Goal: Information Seeking & Learning: Learn about a topic

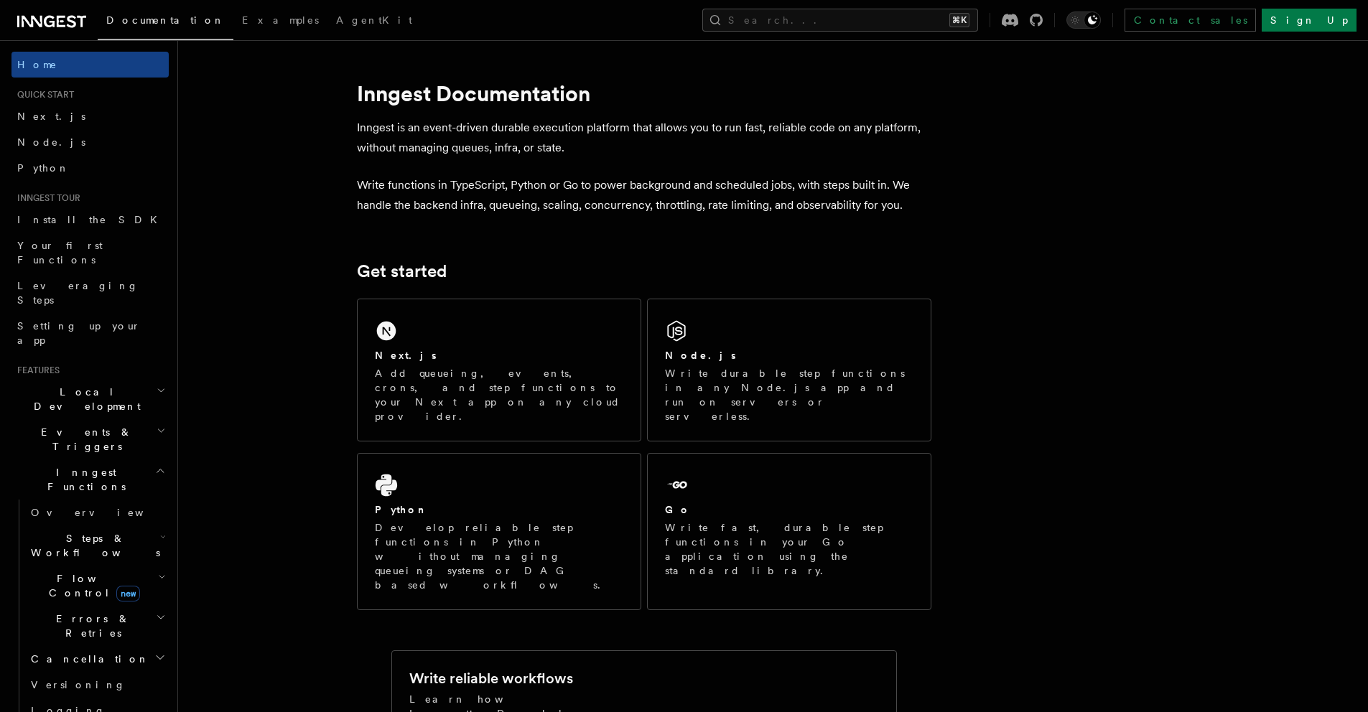
click at [49, 18] on icon at bounding box center [51, 21] width 69 height 17
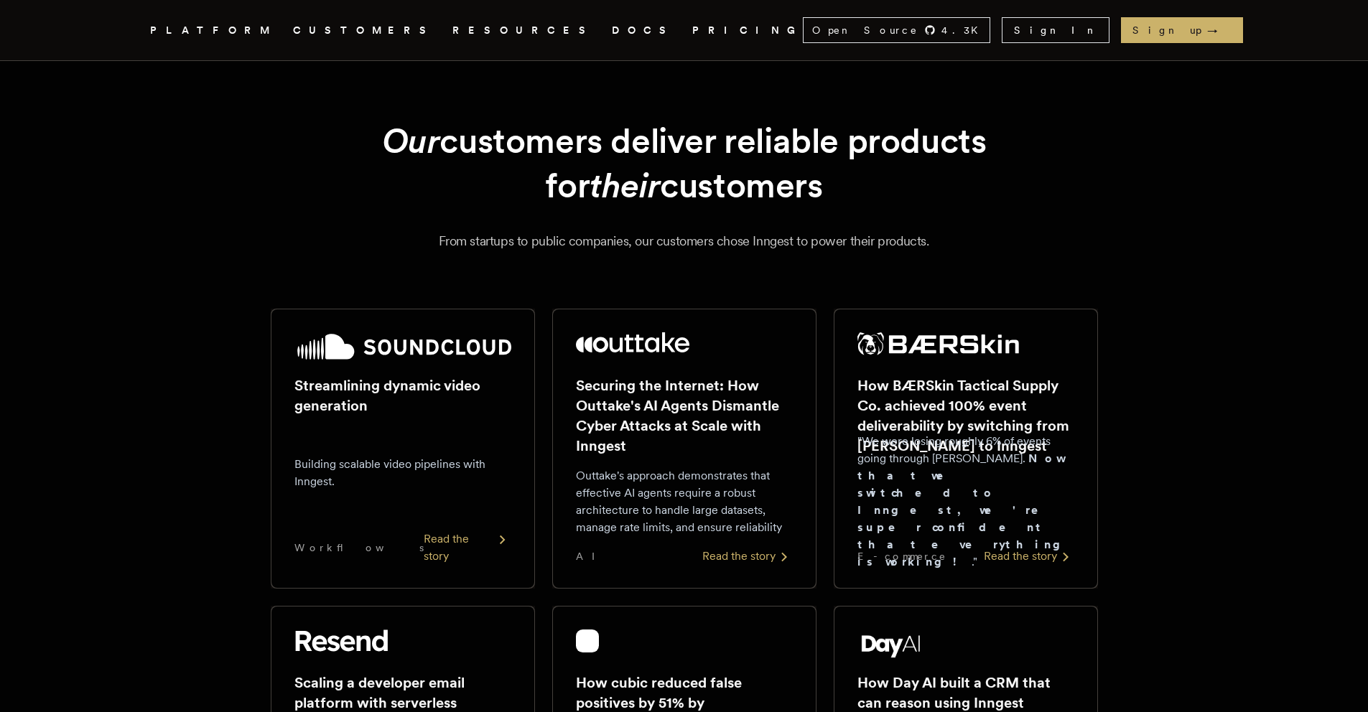
click at [612, 29] on link "DOCS" at bounding box center [643, 31] width 63 height 18
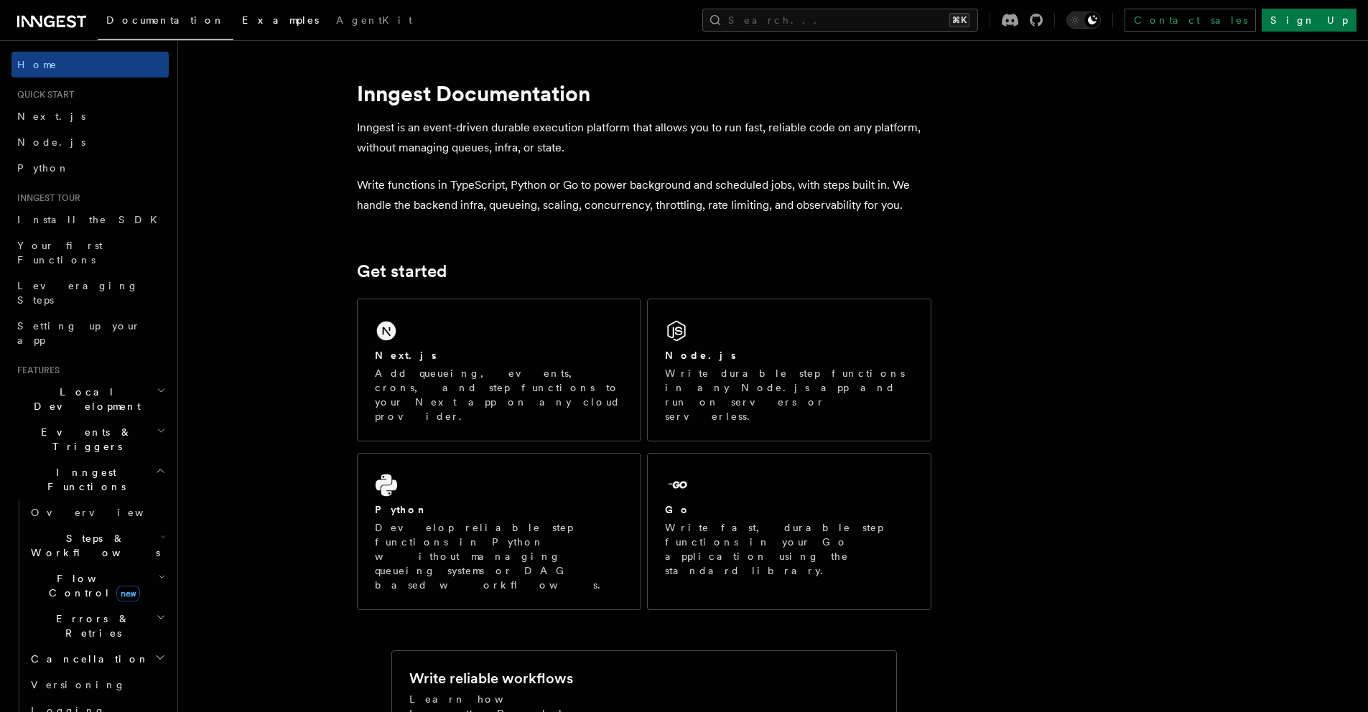
click at [233, 26] on link "Examples" at bounding box center [280, 21] width 94 height 34
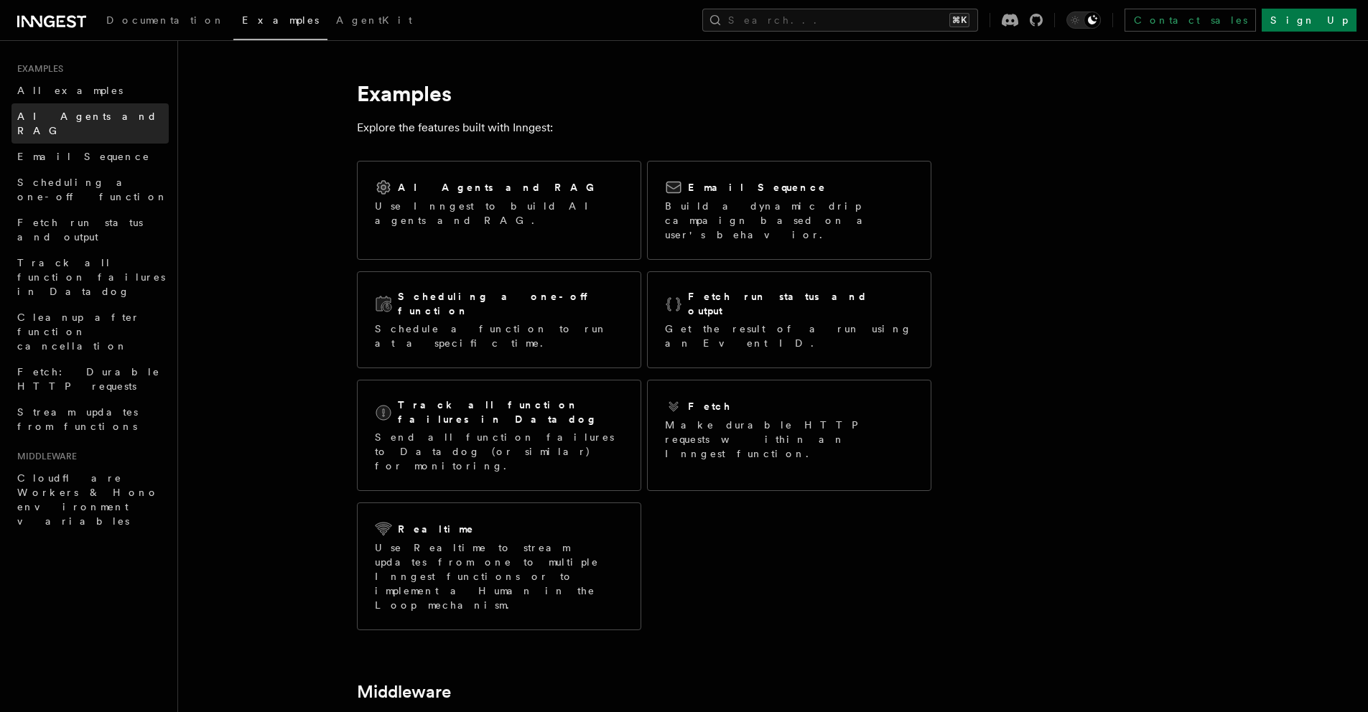
click at [82, 120] on span "AI Agents and RAG" at bounding box center [87, 124] width 140 height 26
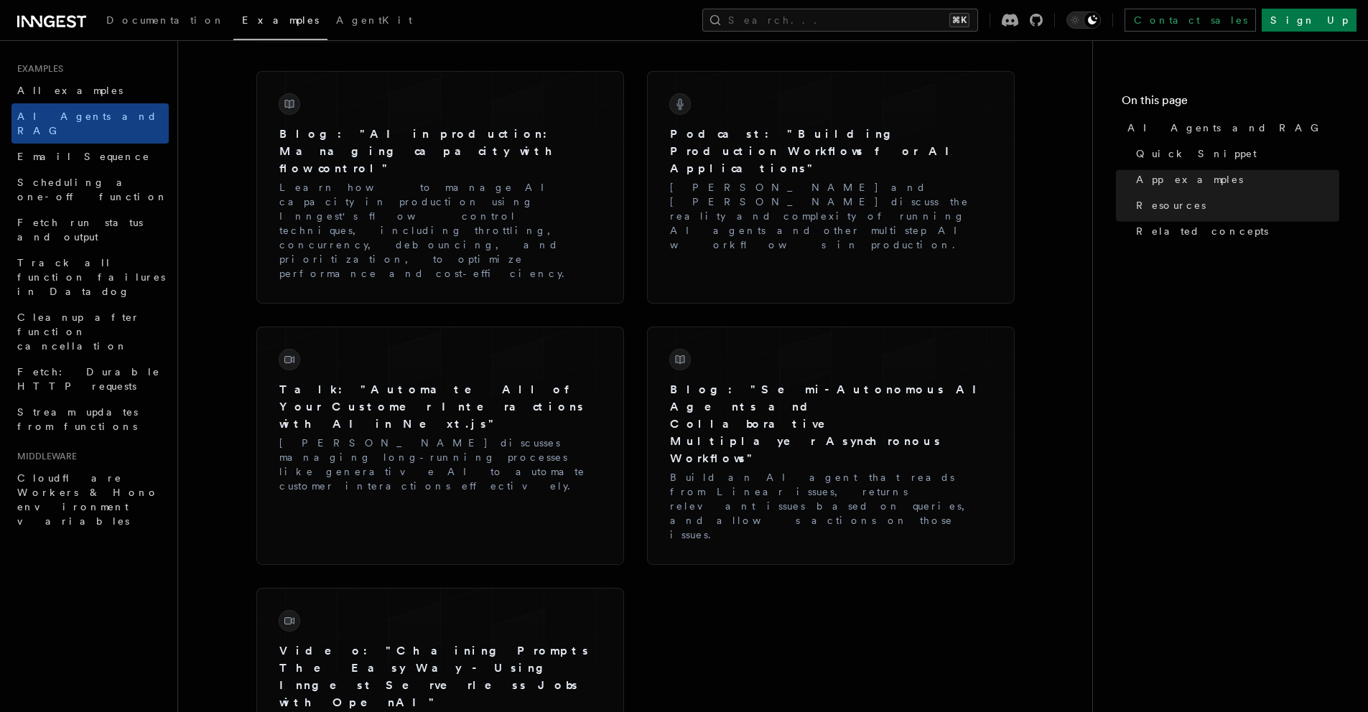
scroll to position [2394, 0]
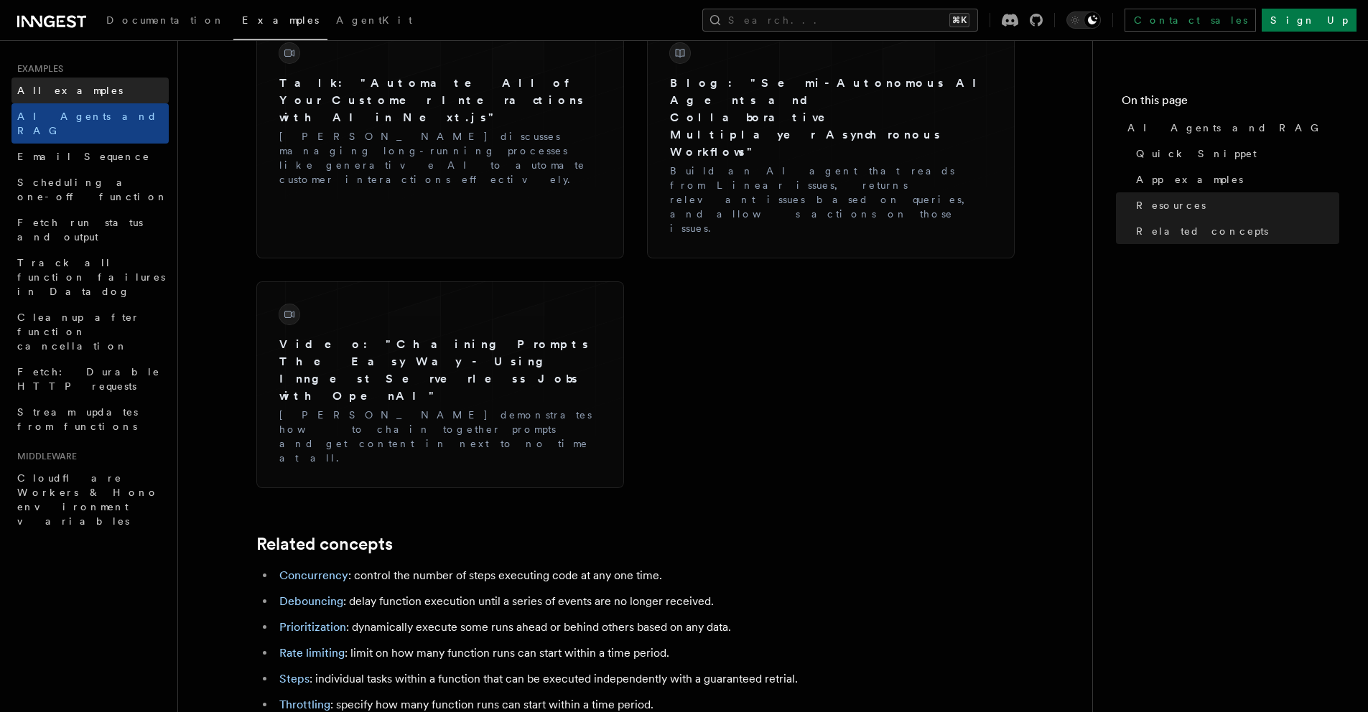
click at [75, 90] on link "All examples" at bounding box center [89, 91] width 157 height 26
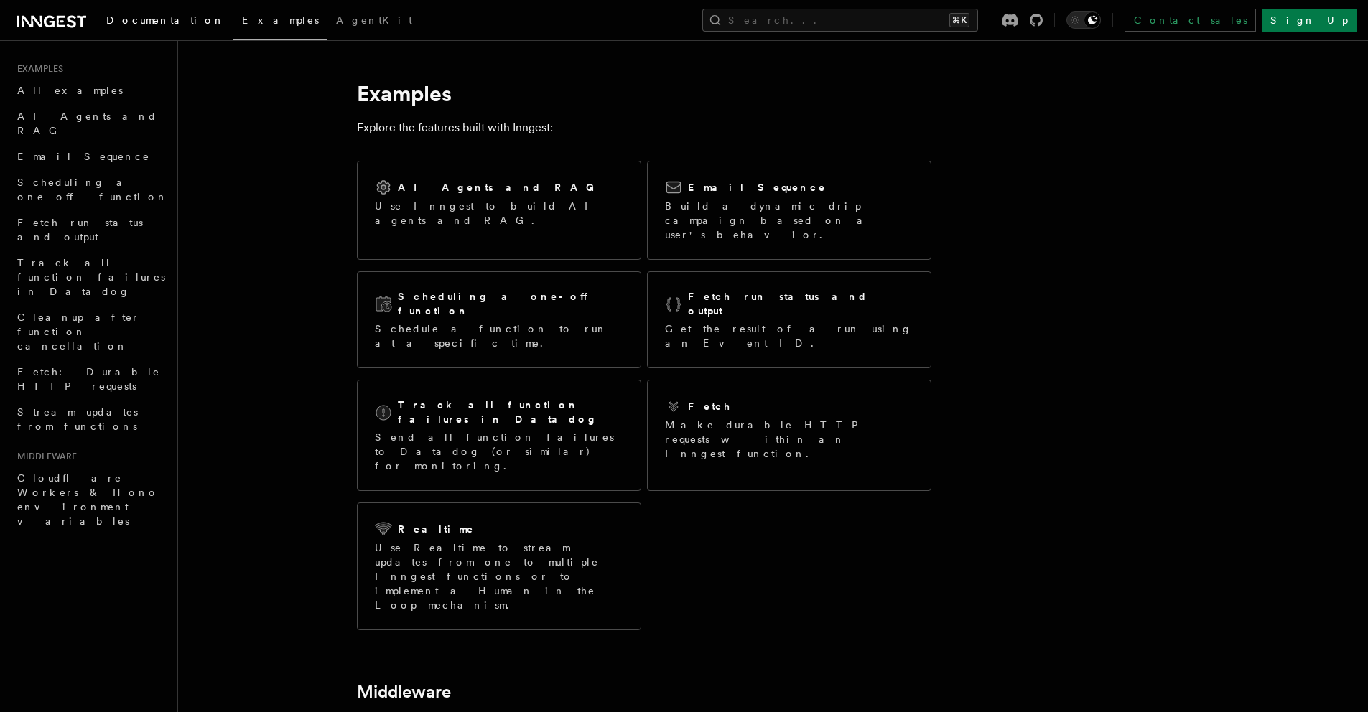
click at [136, 24] on span "Documentation" at bounding box center [165, 19] width 118 height 11
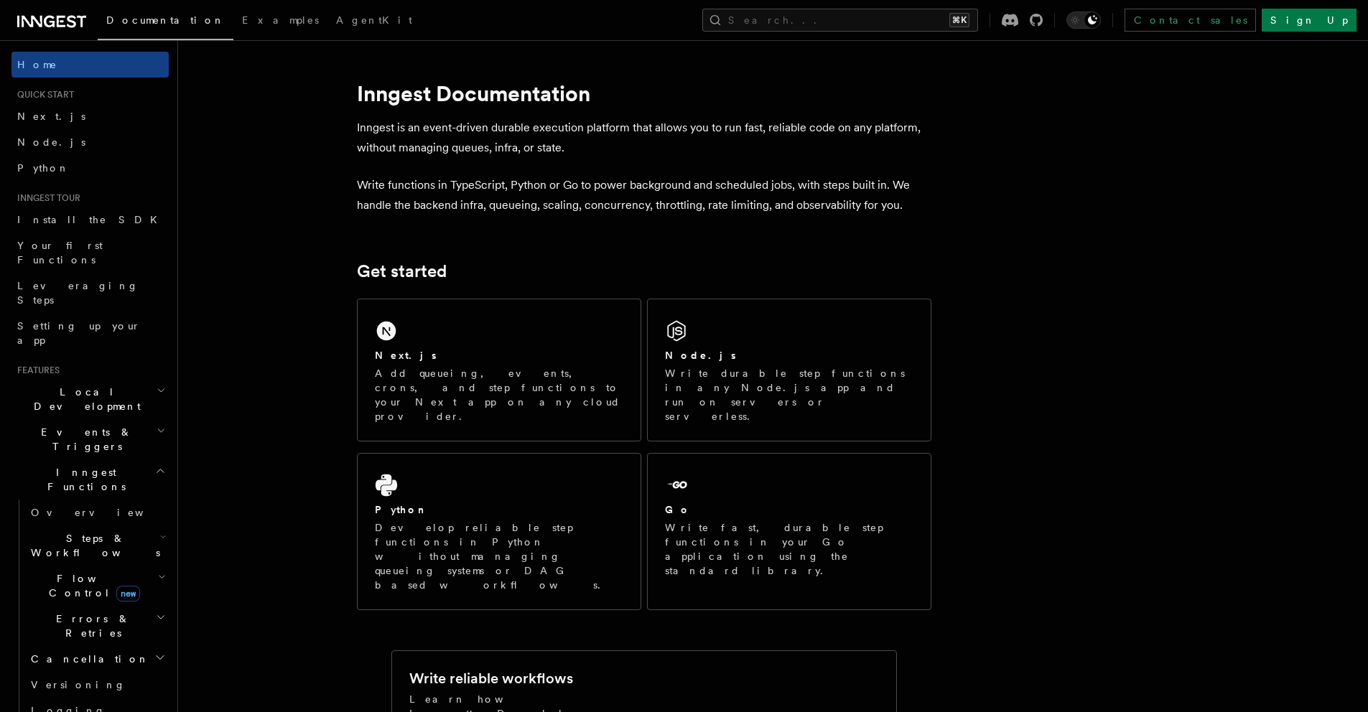
click at [65, 22] on icon at bounding box center [51, 21] width 69 height 17
